Goal: Information Seeking & Learning: Find contact information

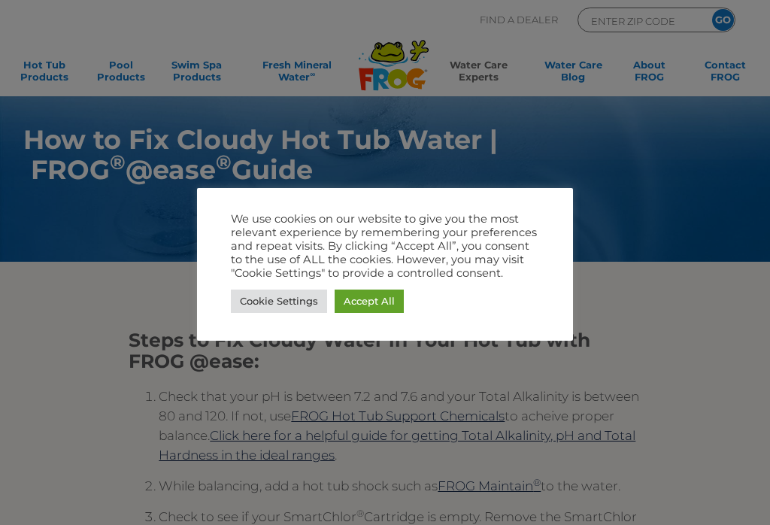
click at [261, 298] on link "Cookie Settings" at bounding box center [279, 301] width 96 height 23
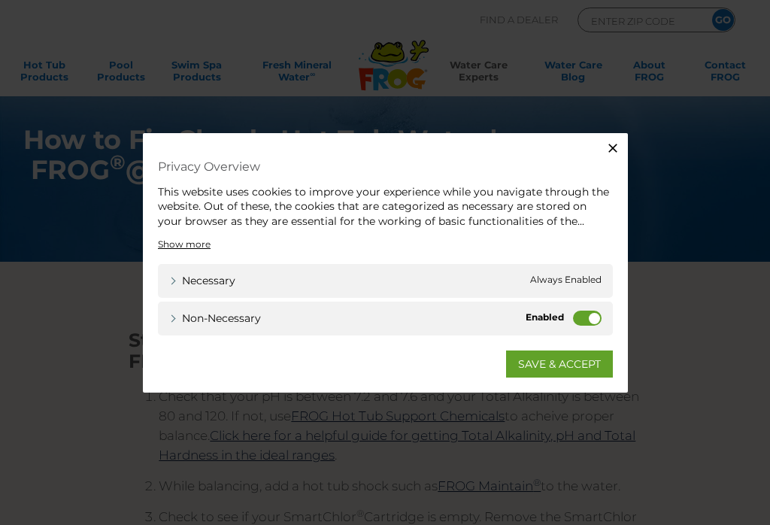
click at [590, 317] on label "Non-necessary" at bounding box center [587, 318] width 29 height 15
click at [0, 0] on input "Non-necessary" at bounding box center [0, 0] width 0 height 0
click at [618, 141] on icon "button" at bounding box center [613, 147] width 15 height 15
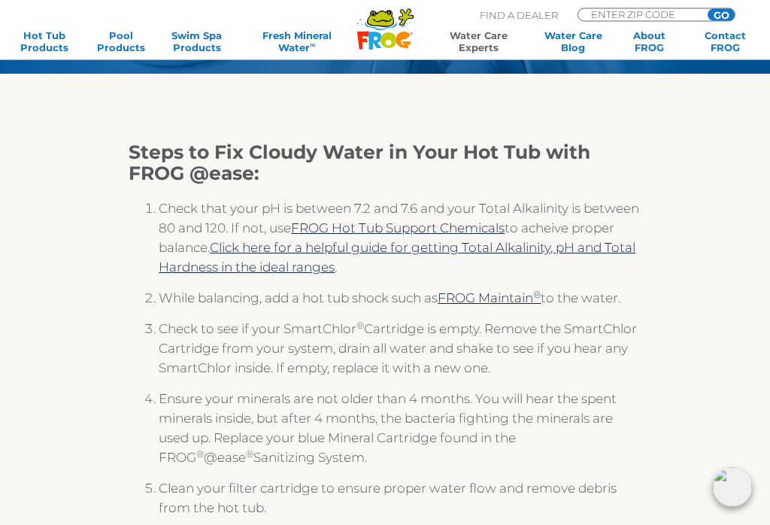
scroll to position [188, 0]
click at [482, 230] on link "FROG Hot Tub Support Chemicals" at bounding box center [398, 227] width 214 height 15
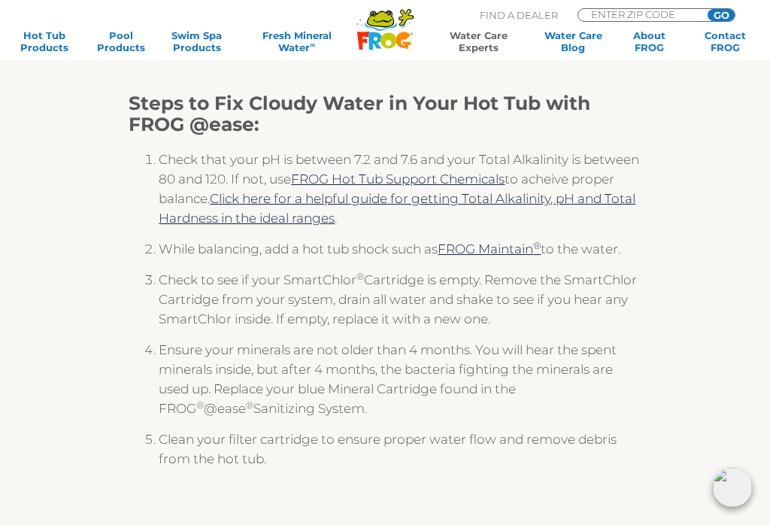
scroll to position [235, 0]
click at [39, 33] on link "Hot Tub Products" at bounding box center [44, 41] width 59 height 24
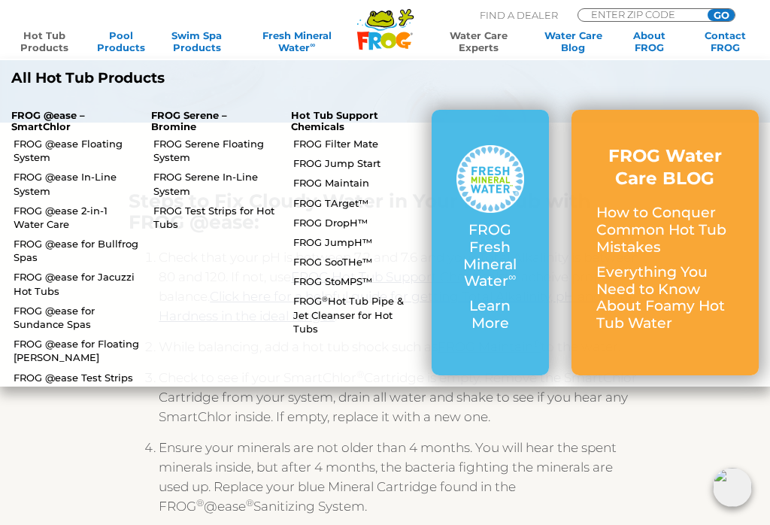
scroll to position [138, 0]
click at [187, 212] on link "FROG Test Strips for Hot Tubs" at bounding box center [216, 217] width 126 height 27
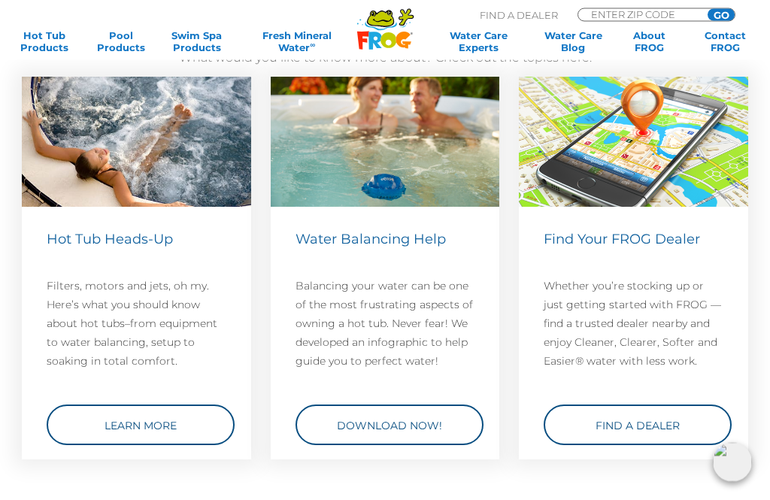
scroll to position [3119, 0]
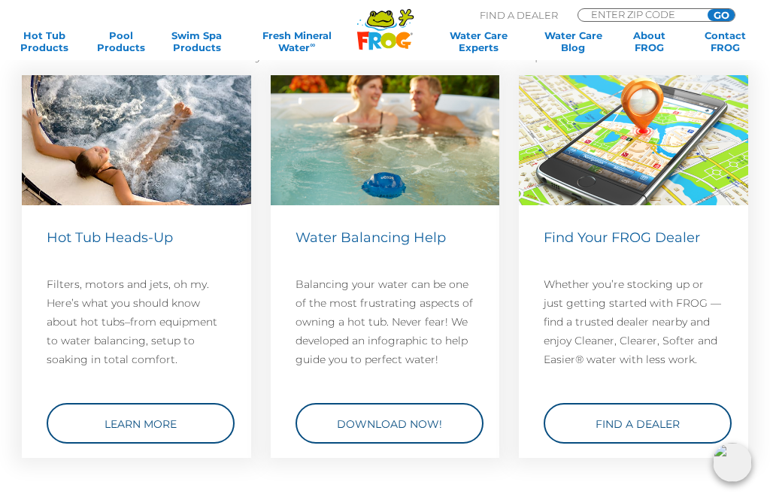
click at [409, 426] on link "Download Now!" at bounding box center [390, 423] width 188 height 41
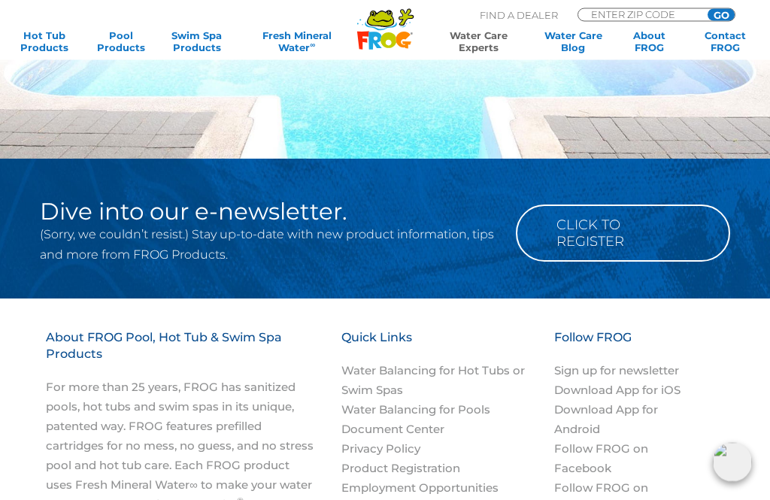
scroll to position [1716, 0]
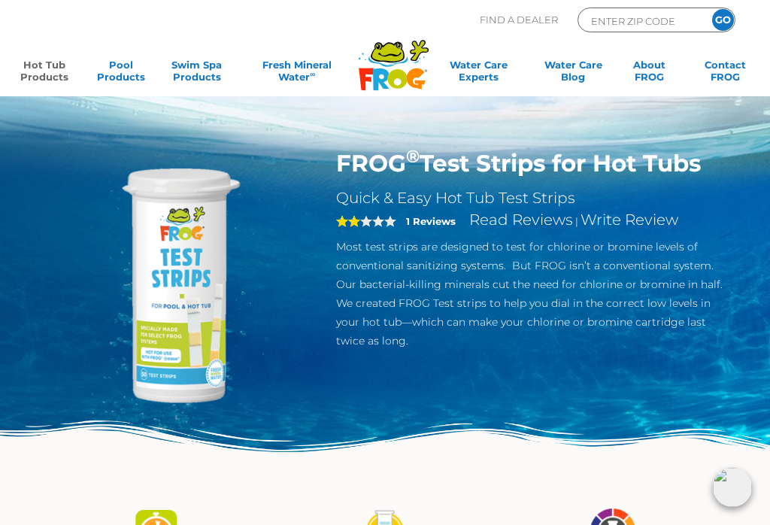
click at [515, 23] on p "Find A Dealer" at bounding box center [519, 20] width 78 height 25
click at [518, 20] on p "Find A Dealer" at bounding box center [519, 20] width 78 height 25
click at [654, 22] on input "ENTER ZIP CODE" at bounding box center [641, 20] width 102 height 17
type input "80514"
click at [721, 15] on input "GO" at bounding box center [723, 20] width 22 height 22
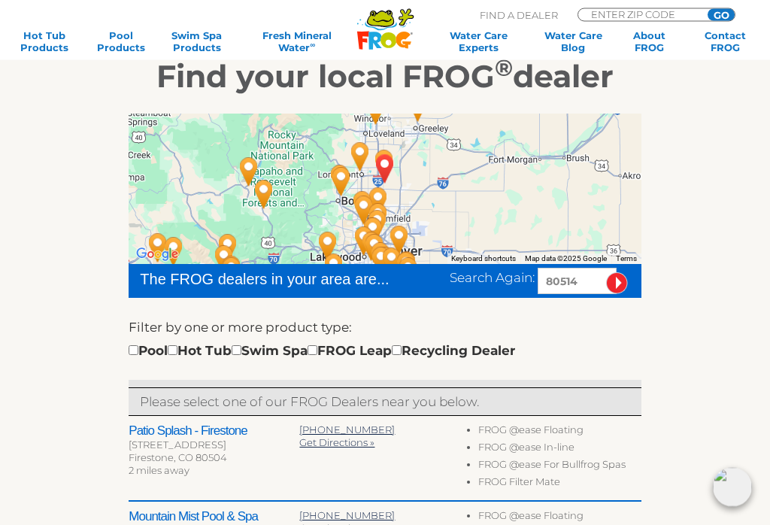
scroll to position [208, 0]
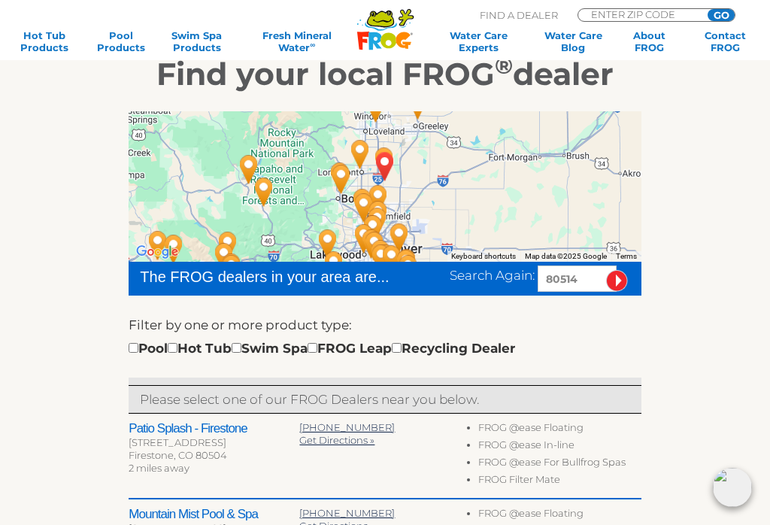
click at [178, 353] on input "checkbox" at bounding box center [173, 348] width 10 height 10
checkbox input "true"
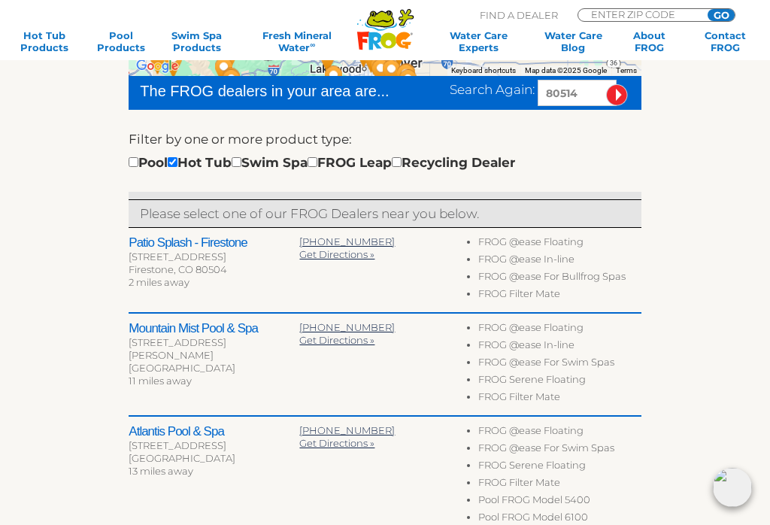
scroll to position [393, 0]
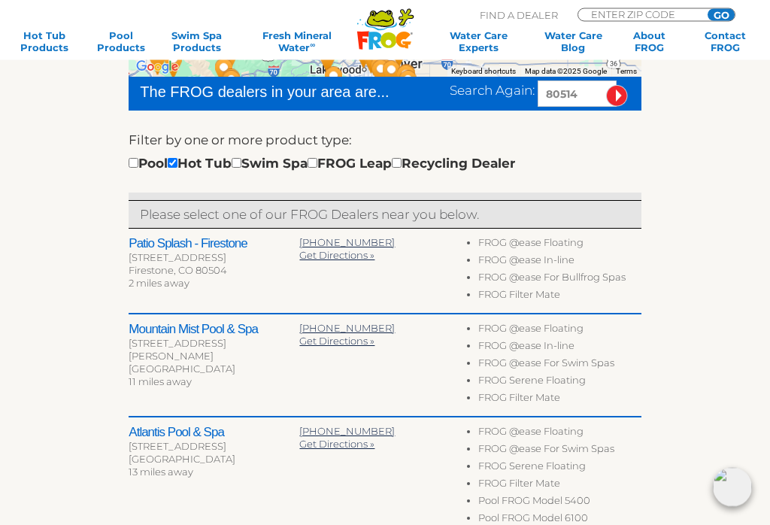
click at [160, 245] on h2 "Patio Splash - Firestone" at bounding box center [214, 244] width 171 height 15
click at [165, 253] on div "[STREET_ADDRESS]" at bounding box center [214, 258] width 171 height 13
click at [156, 250] on h2 "Patio Splash - Firestone" at bounding box center [214, 244] width 171 height 15
click at [159, 253] on div "[STREET_ADDRESS]" at bounding box center [214, 258] width 171 height 13
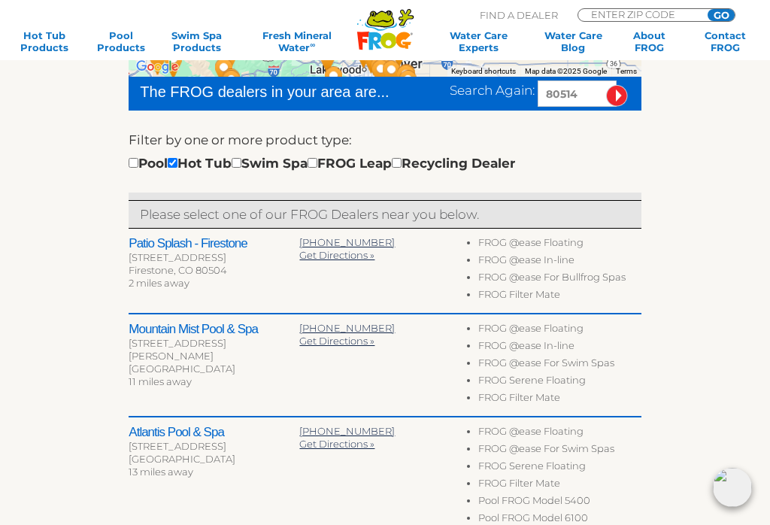
click at [324, 260] on span "Get Directions »" at bounding box center [336, 255] width 75 height 12
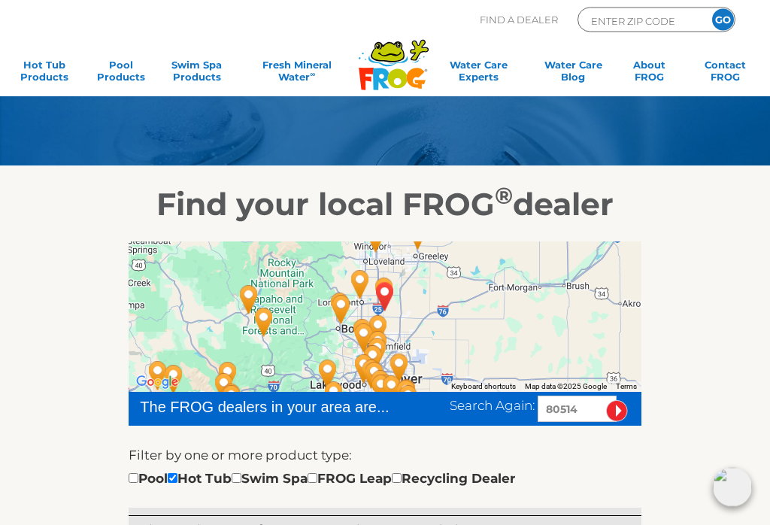
scroll to position [0, 0]
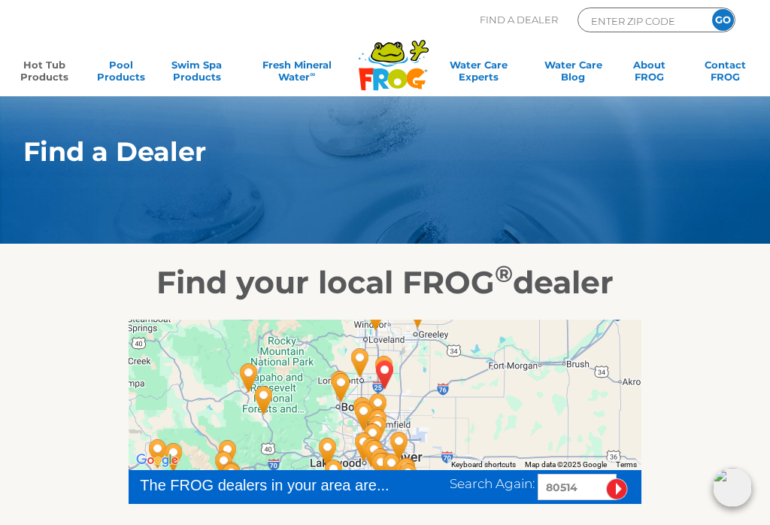
click at [44, 69] on link "Hot Tub Products" at bounding box center [44, 74] width 59 height 30
